Goal: Find specific page/section: Find specific page/section

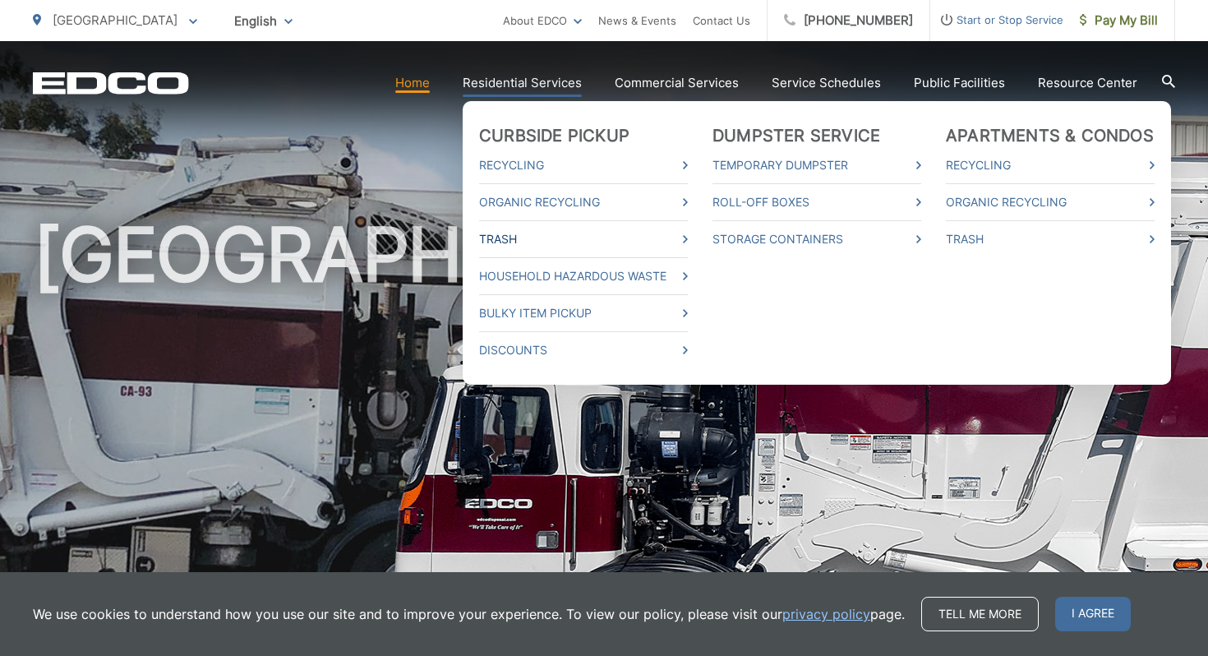
click at [514, 237] on link "Trash" at bounding box center [583, 239] width 209 height 20
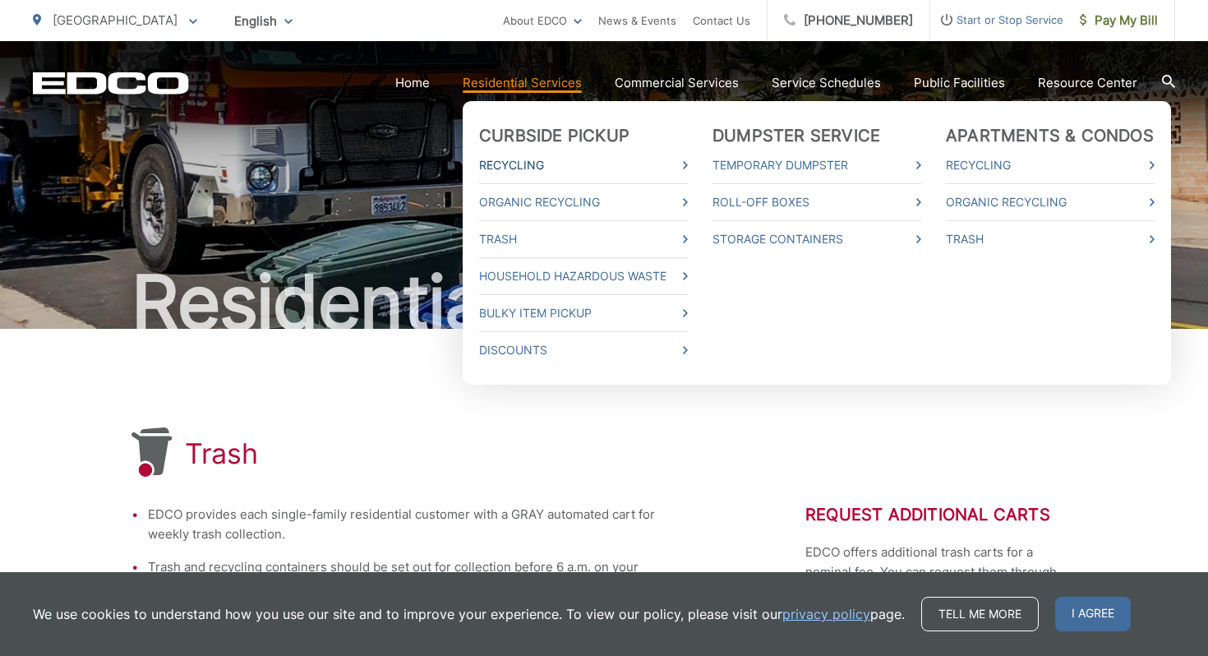
click at [519, 162] on link "Recycling" at bounding box center [583, 165] width 209 height 20
